Goal: Task Accomplishment & Management: Manage account settings

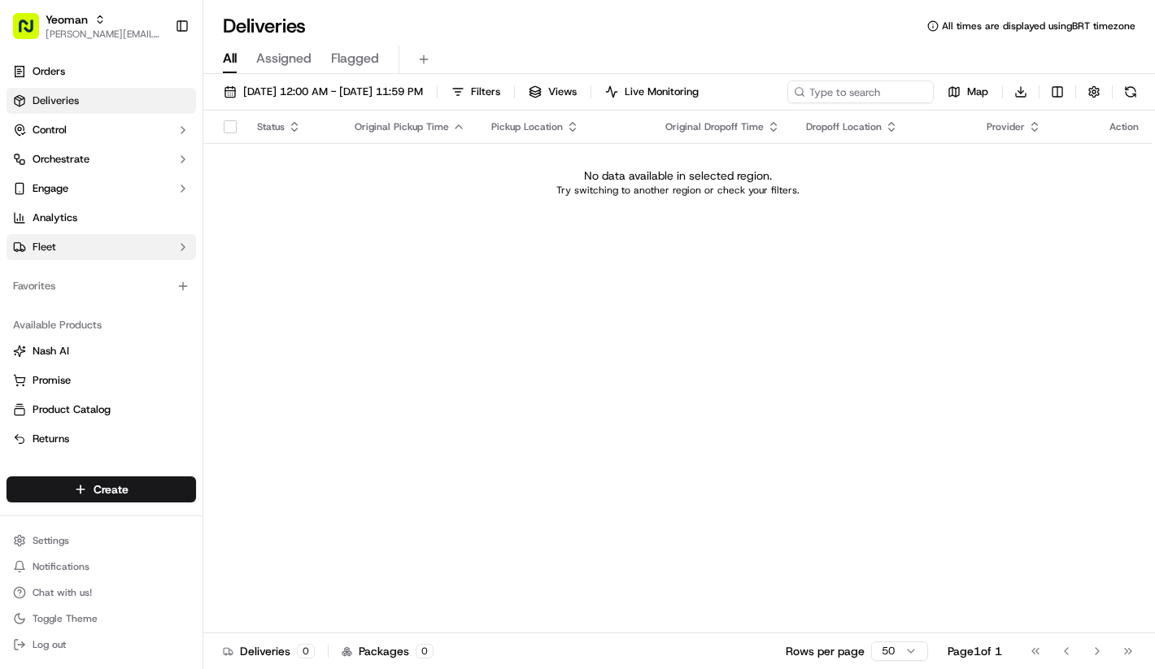
click at [98, 251] on button "Fleet" at bounding box center [102, 247] width 190 height 26
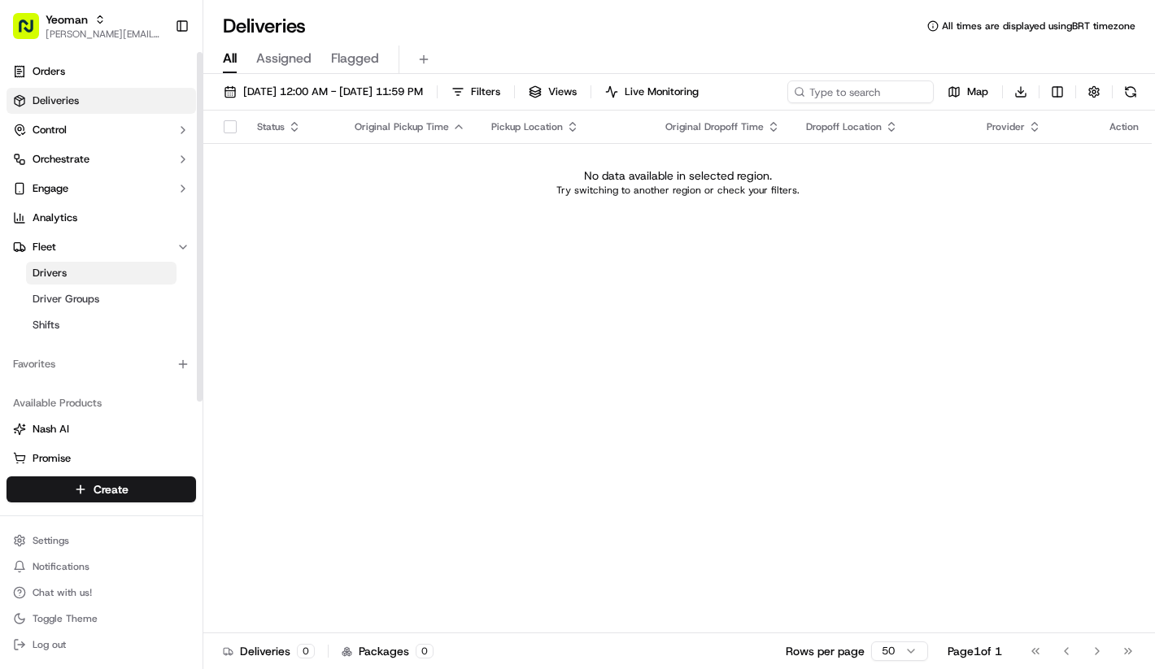
click at [91, 270] on link "Drivers" at bounding box center [101, 273] width 150 height 23
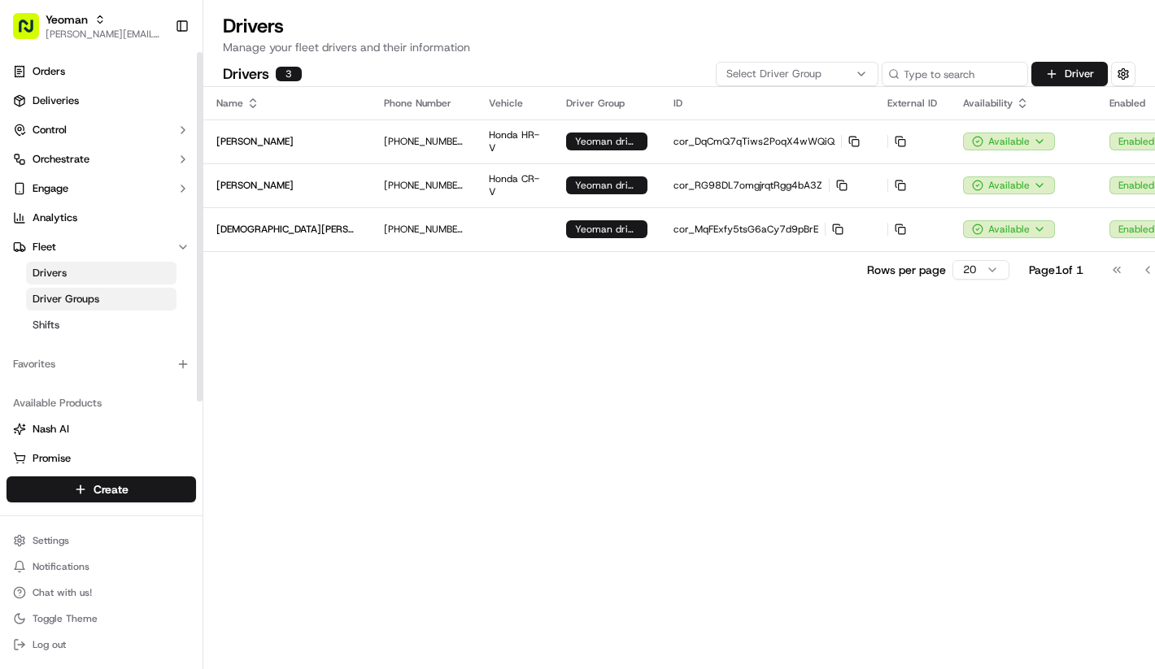
click at [90, 298] on span "Driver Groups" at bounding box center [66, 299] width 67 height 15
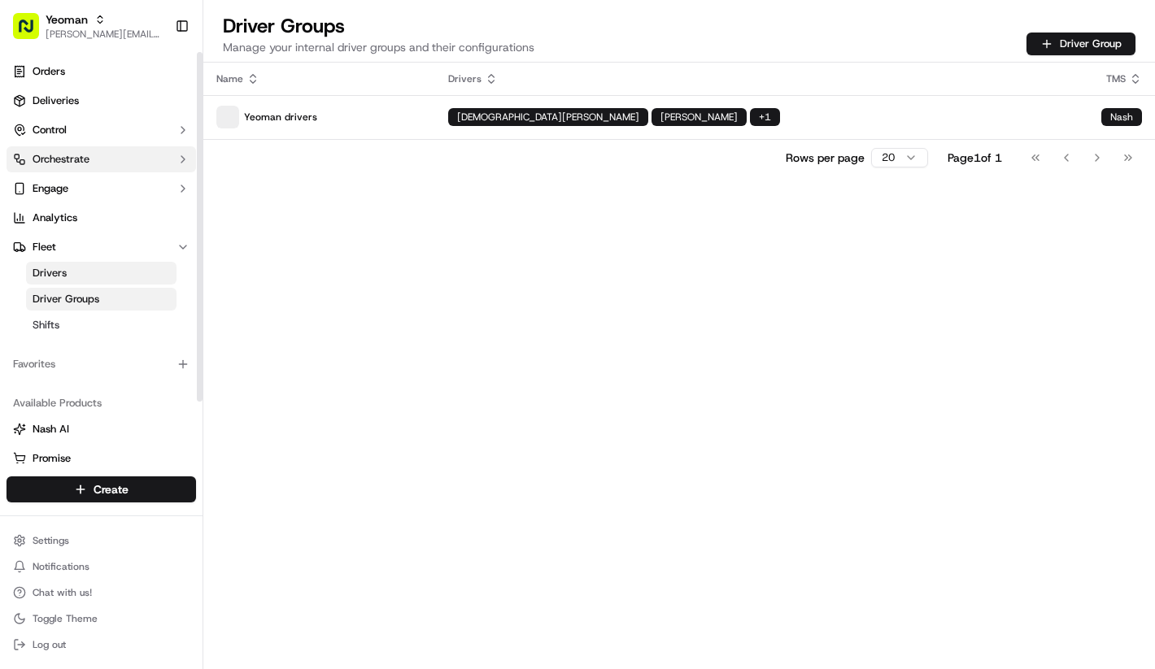
click at [118, 151] on button "Orchestrate" at bounding box center [102, 159] width 190 height 26
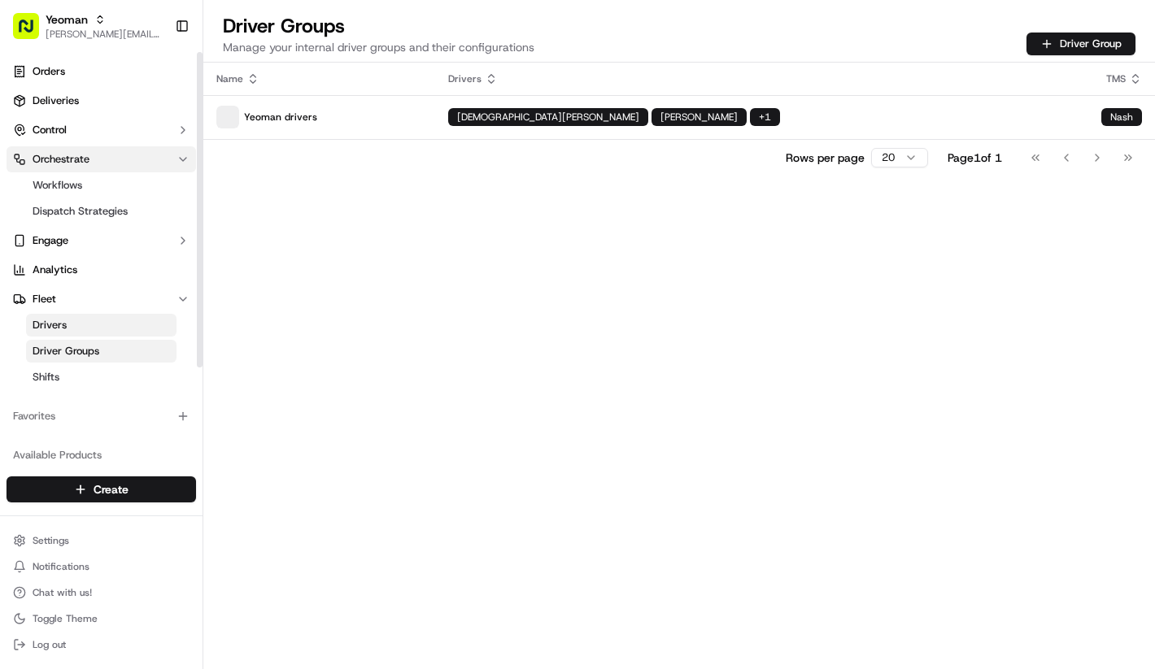
click at [118, 151] on button "Orchestrate" at bounding box center [102, 159] width 190 height 26
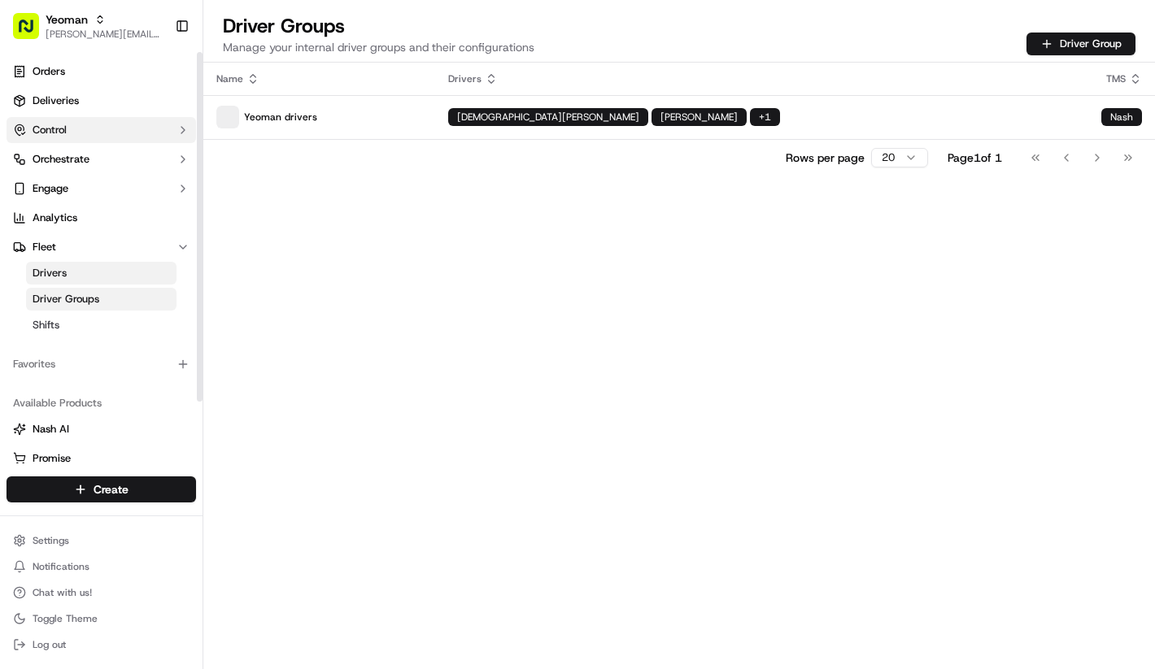
click at [118, 140] on button "Control" at bounding box center [102, 130] width 190 height 26
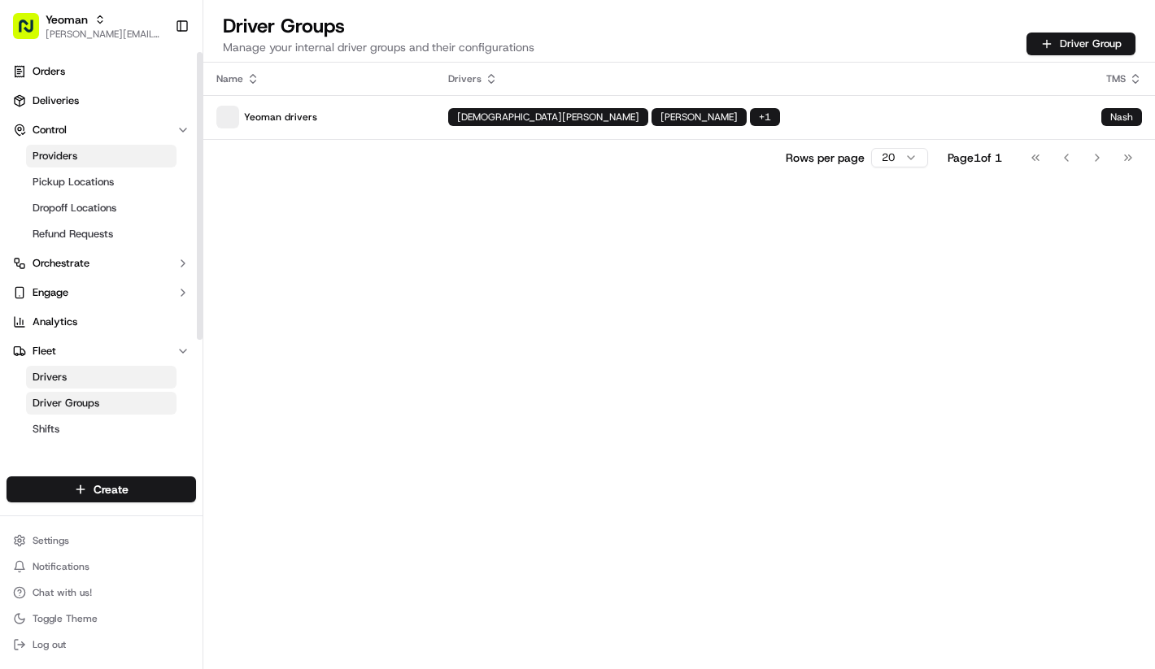
click at [111, 155] on link "Providers" at bounding box center [101, 156] width 150 height 23
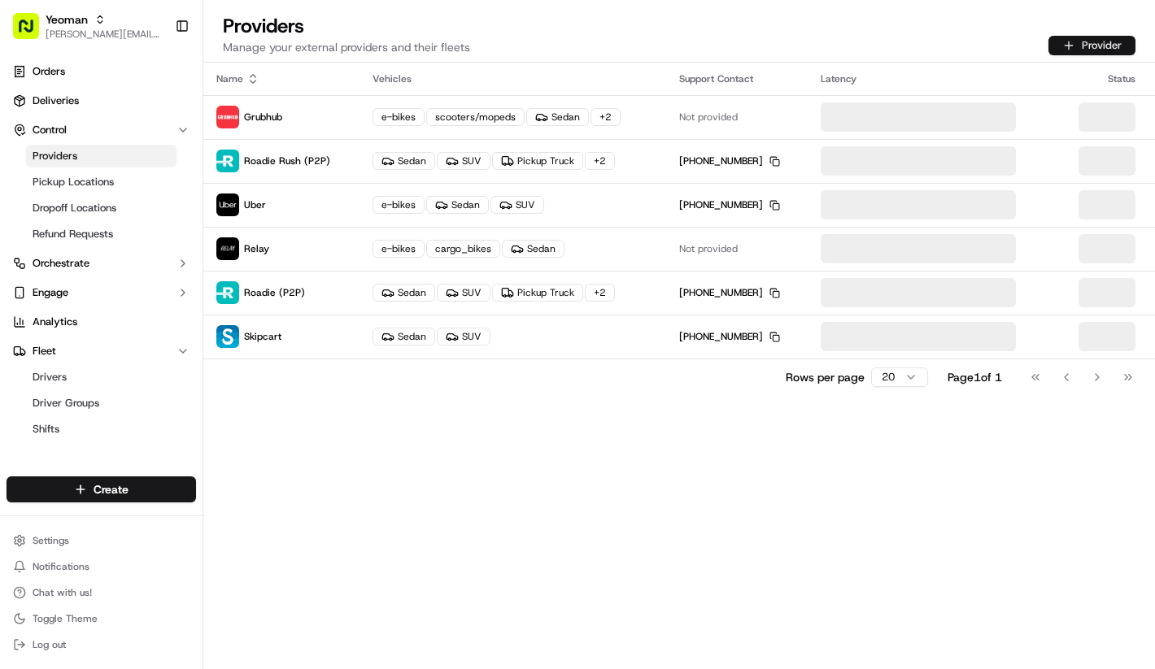
click at [1066, 49] on button "Provider" at bounding box center [1091, 46] width 87 height 20
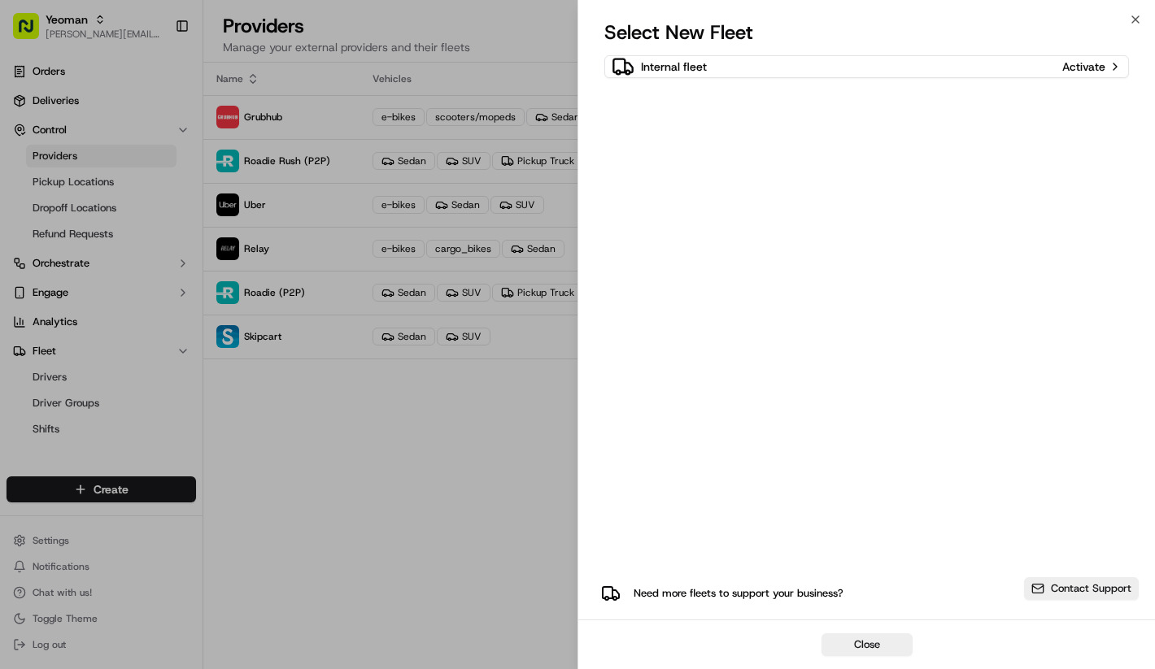
click at [747, 304] on div "Internal fleet Activate Need more fleets to support your business? Contact Supp…" at bounding box center [866, 335] width 525 height 561
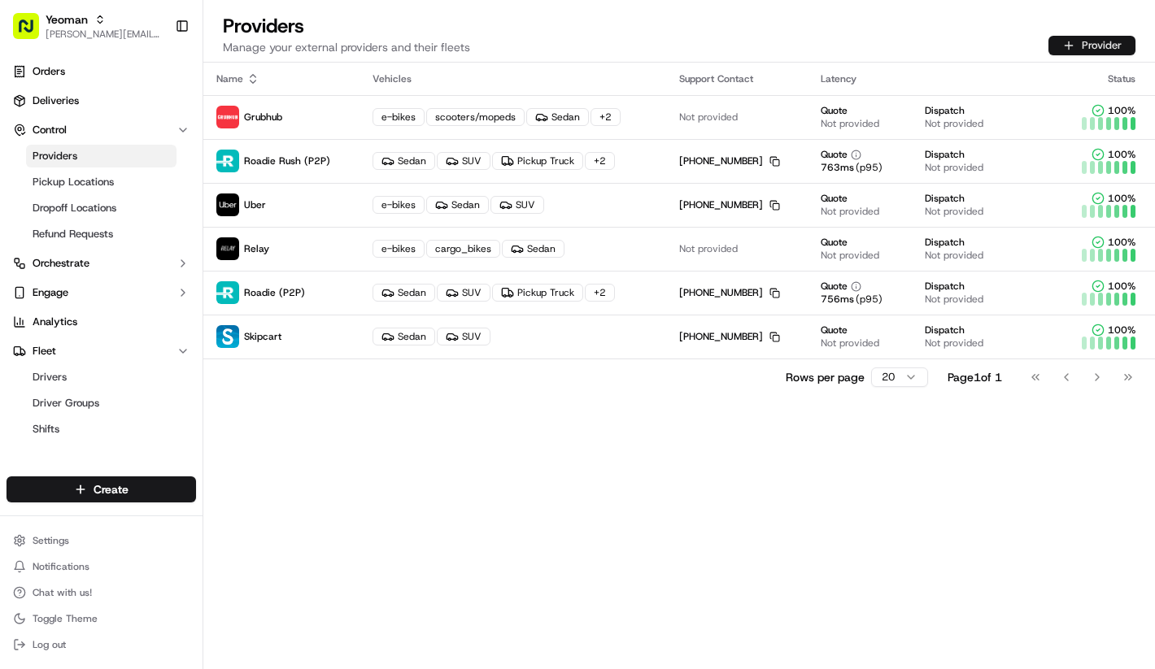
click at [1100, 54] on button "Provider" at bounding box center [1091, 46] width 87 height 20
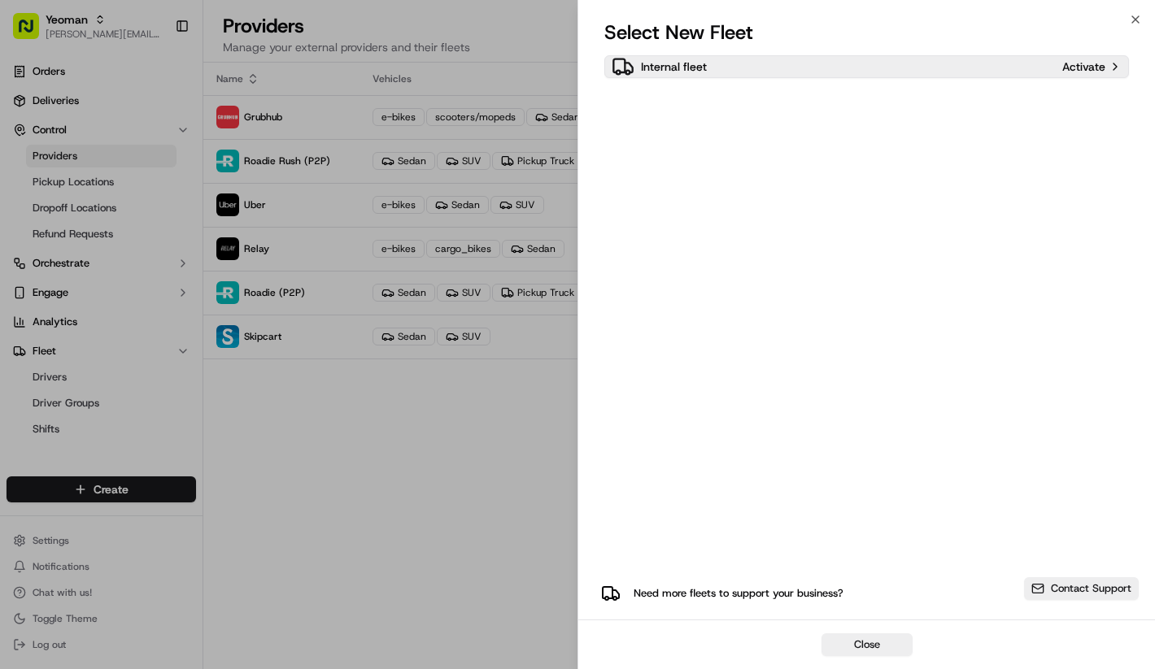
click at [852, 76] on div "Internal fleet" at bounding box center [834, 66] width 444 height 23
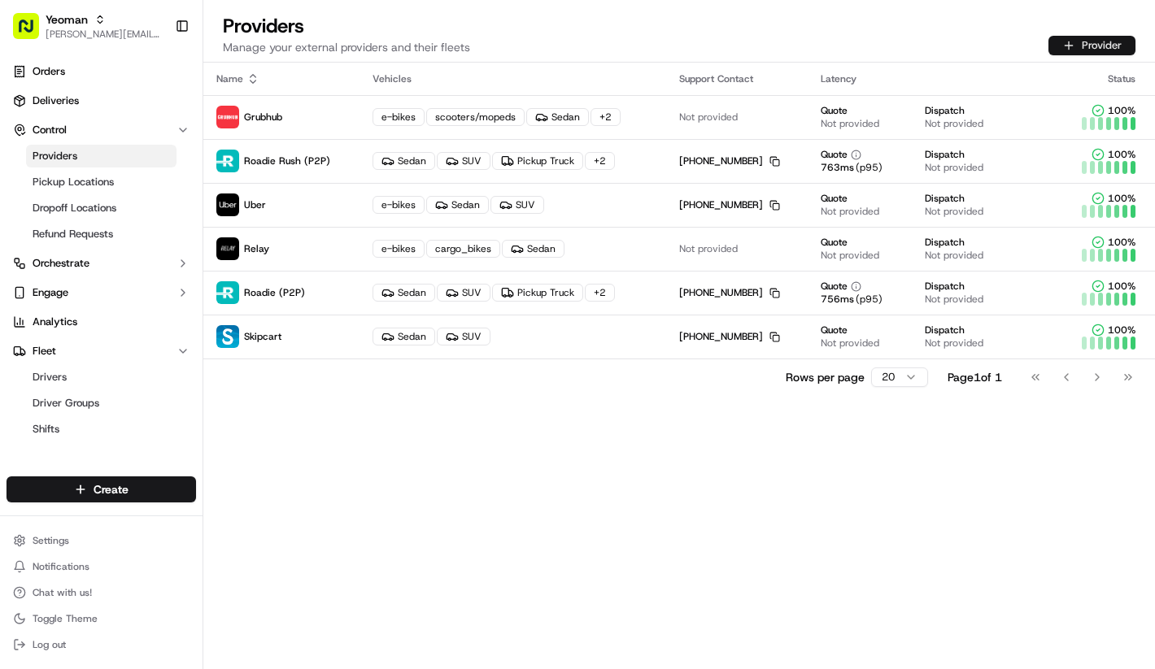
click at [1062, 41] on button "Provider" at bounding box center [1091, 46] width 87 height 20
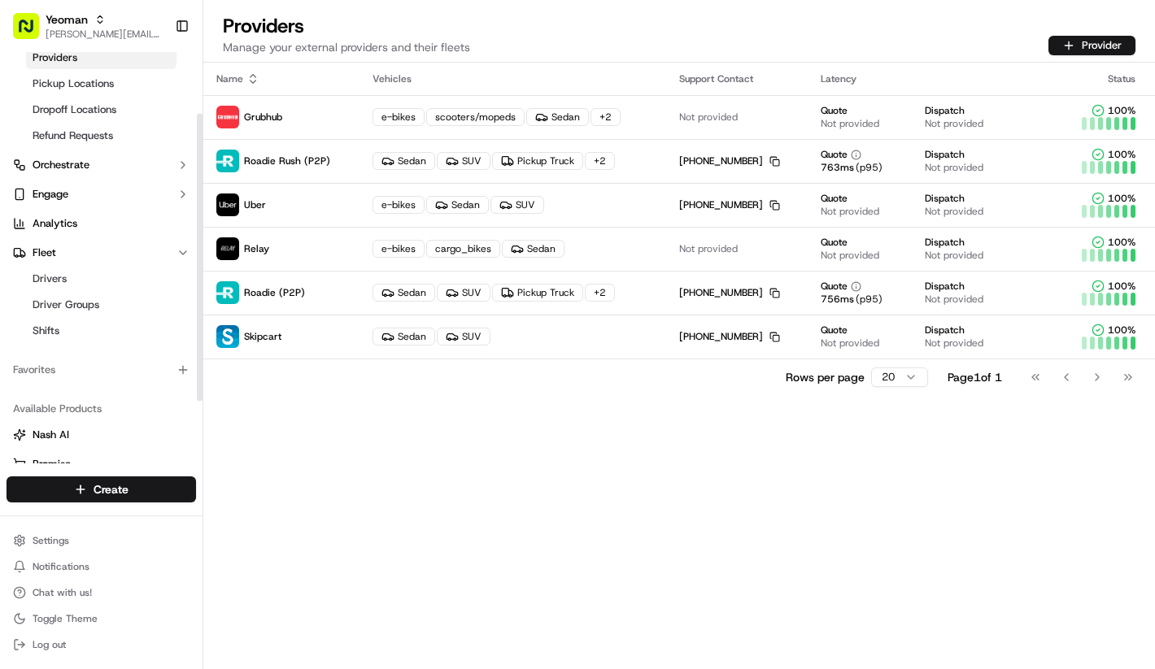
scroll to position [50, 0]
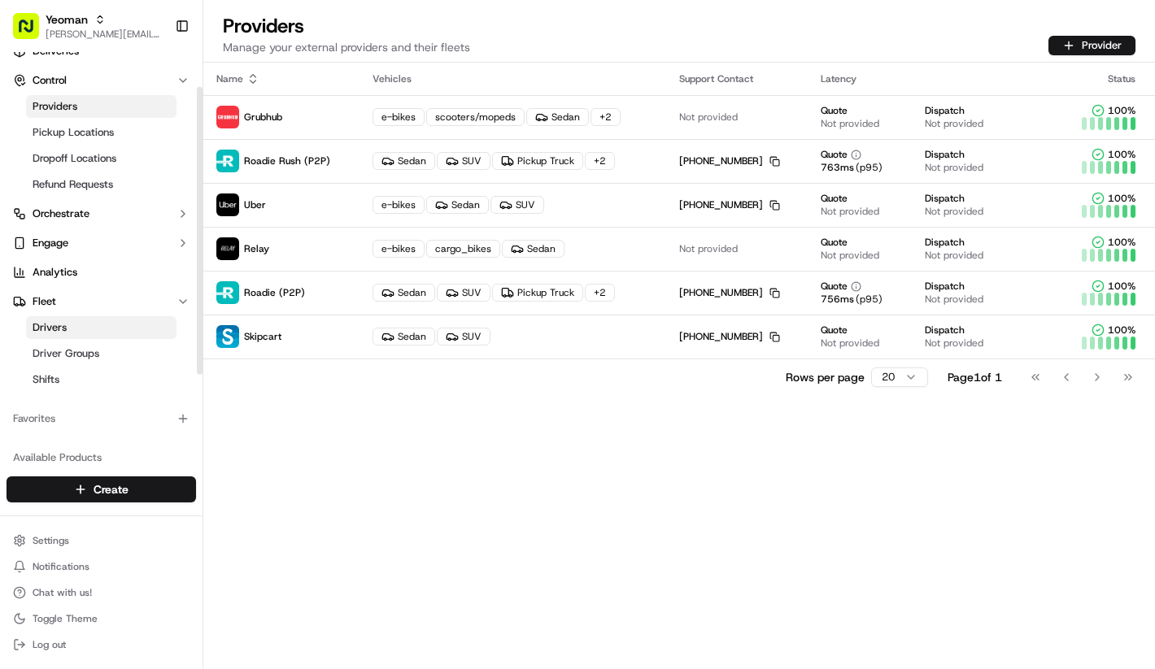
click at [115, 338] on link "Drivers" at bounding box center [101, 327] width 150 height 23
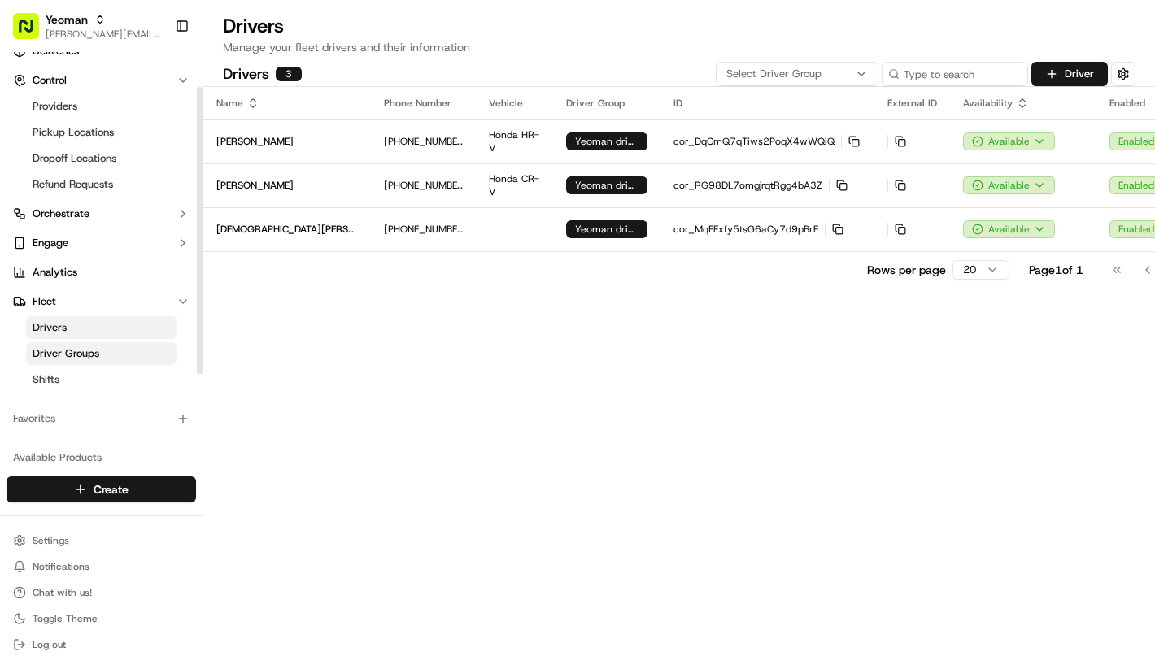
click at [115, 353] on link "Driver Groups" at bounding box center [101, 353] width 150 height 23
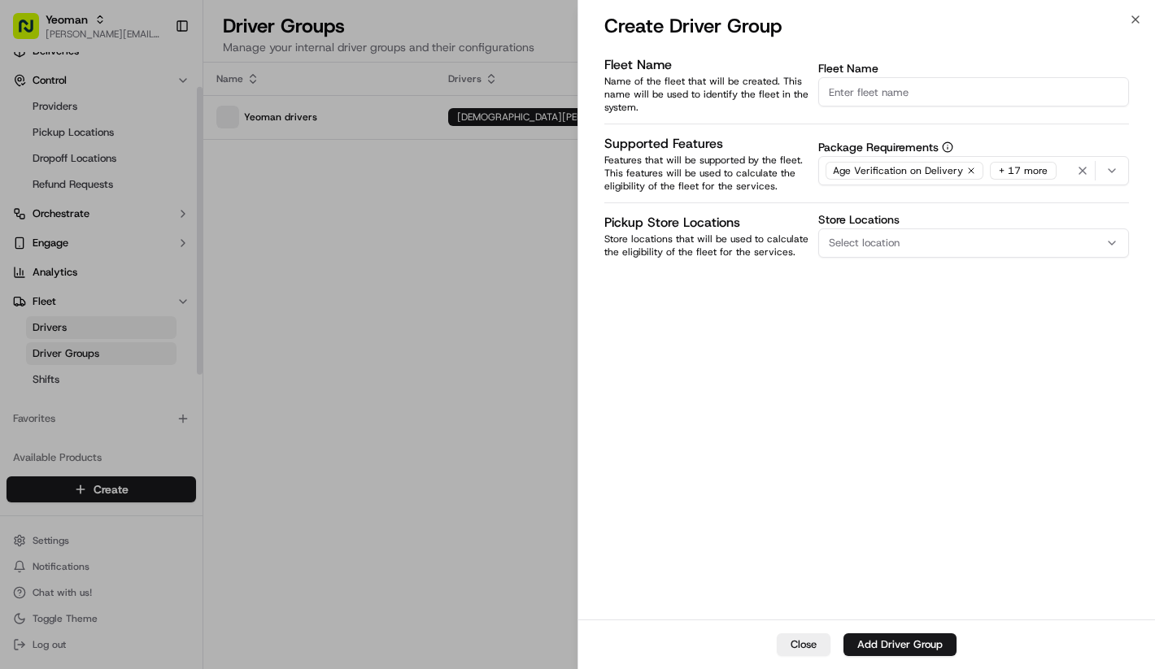
click at [115, 339] on div at bounding box center [577, 334] width 1155 height 669
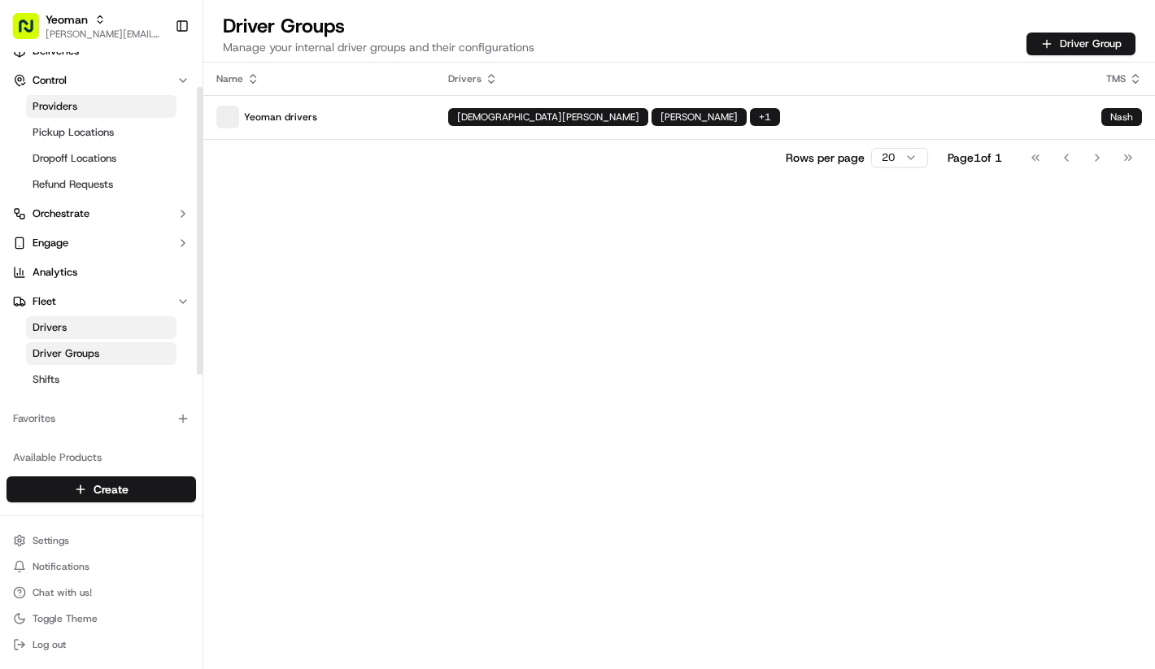
click at [94, 106] on link "Providers" at bounding box center [101, 106] width 150 height 23
